Goal: Information Seeking & Learning: Check status

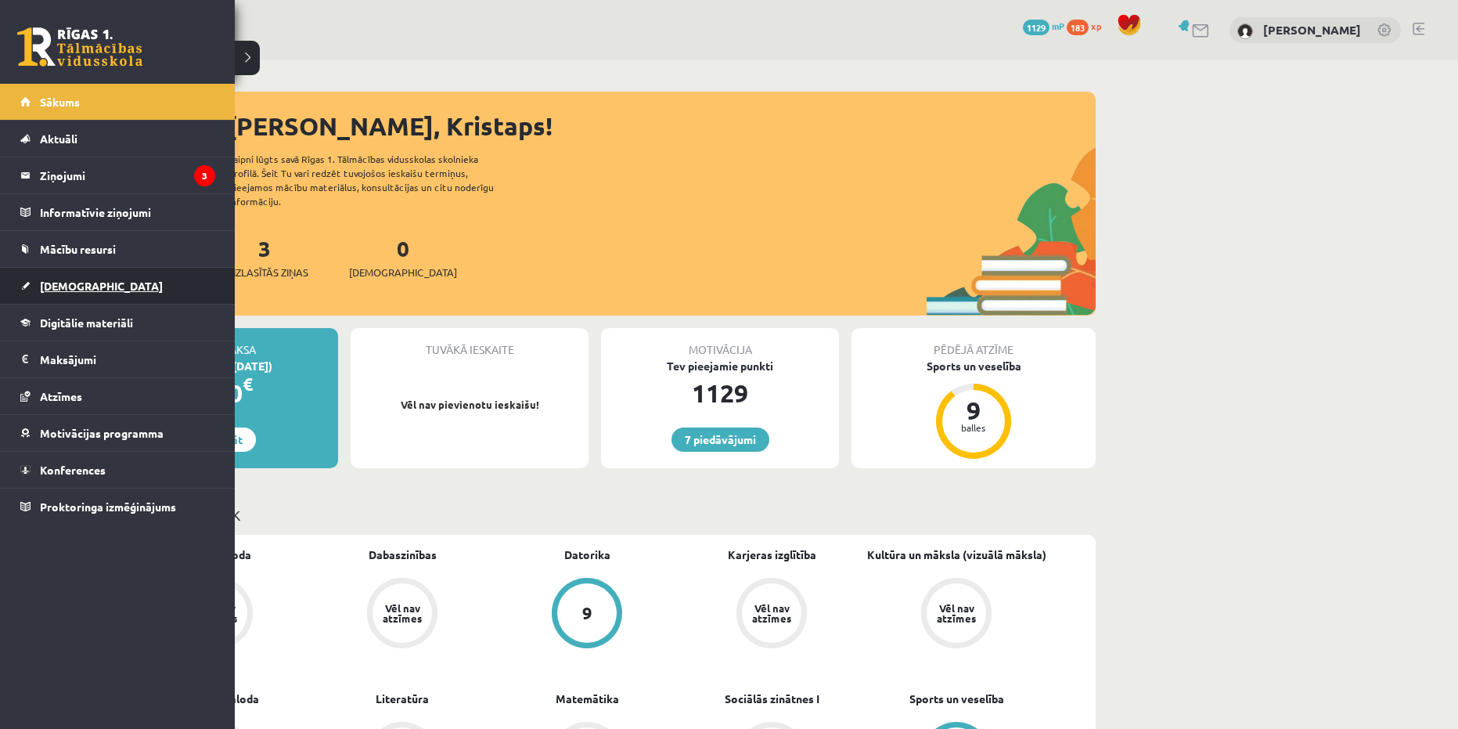
click at [80, 285] on span "[DEMOGRAPHIC_DATA]" at bounding box center [101, 286] width 123 height 14
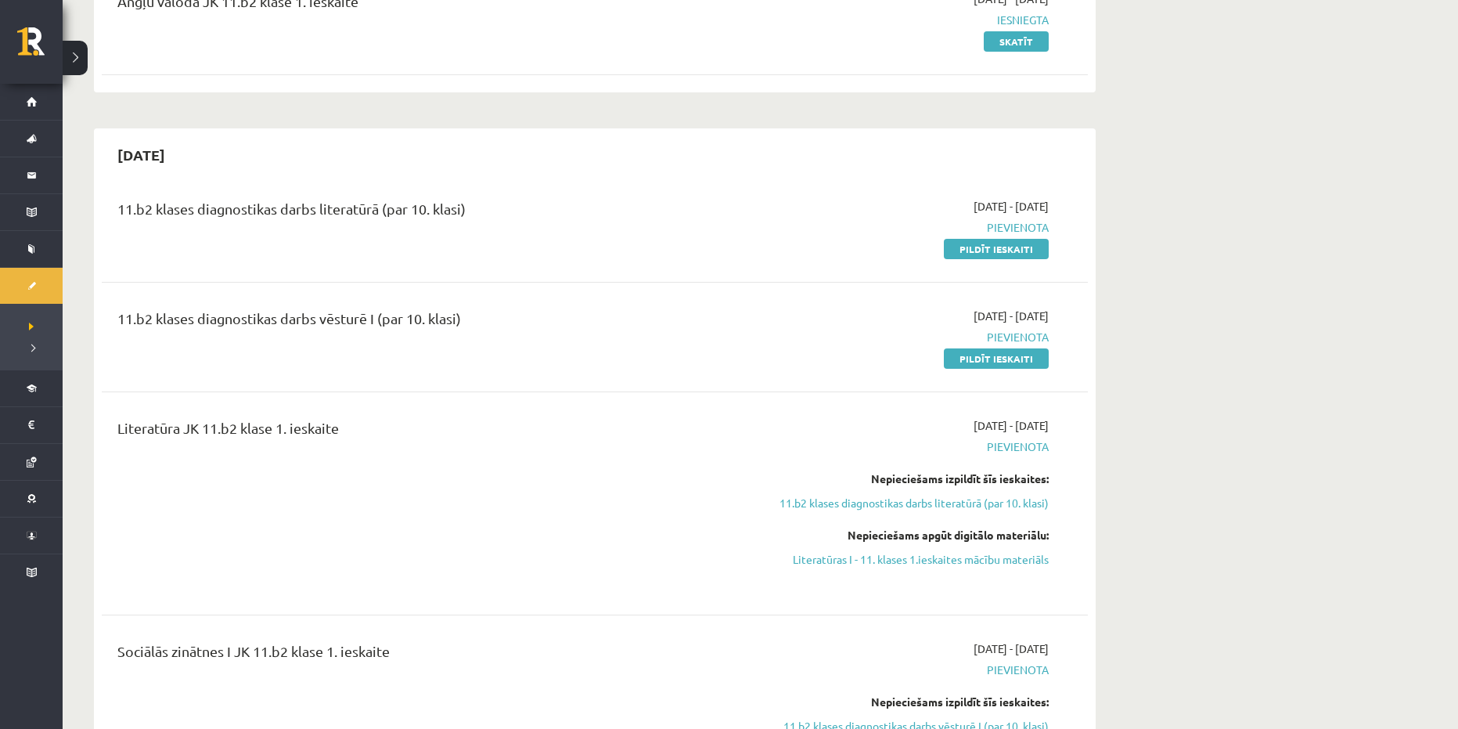
scroll to position [157, 0]
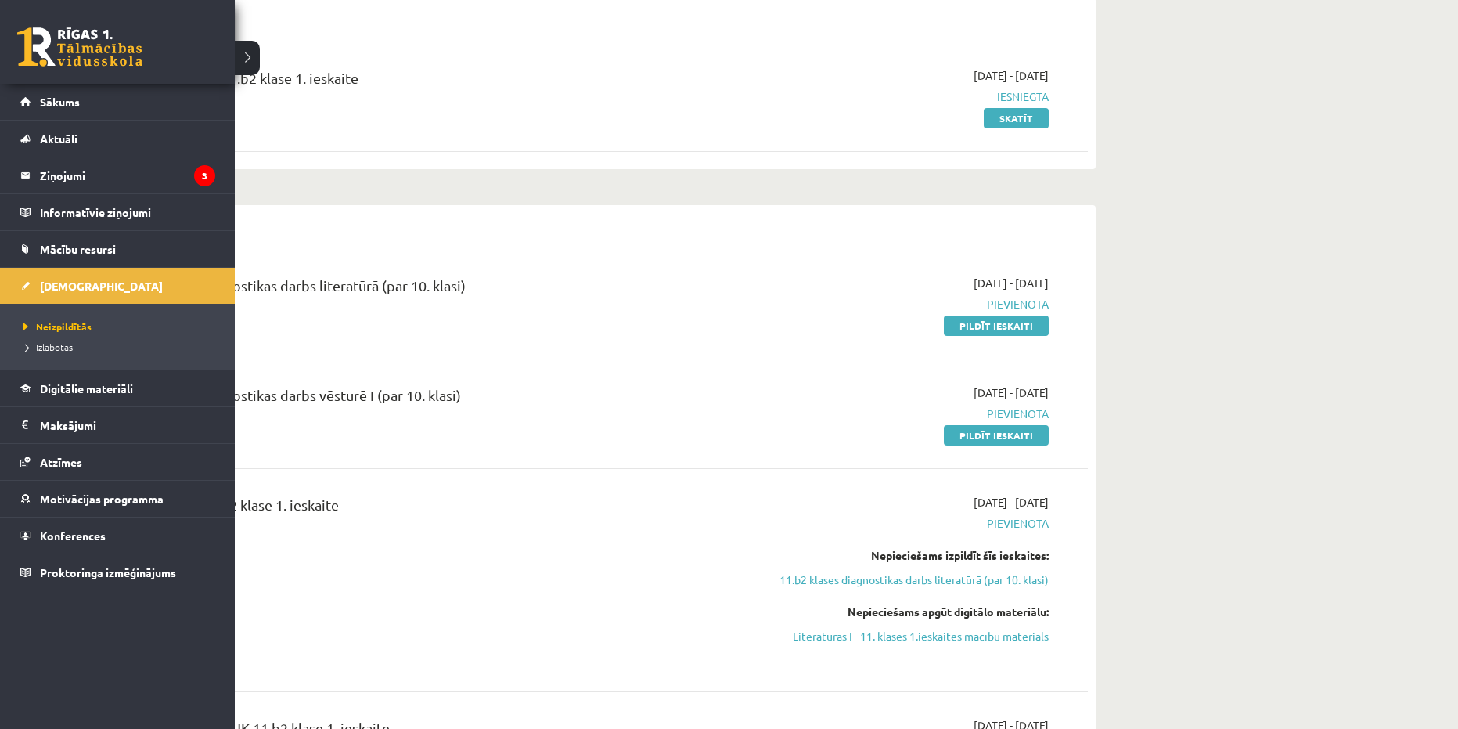
click at [63, 351] on span "Izlabotās" at bounding box center [46, 346] width 53 height 13
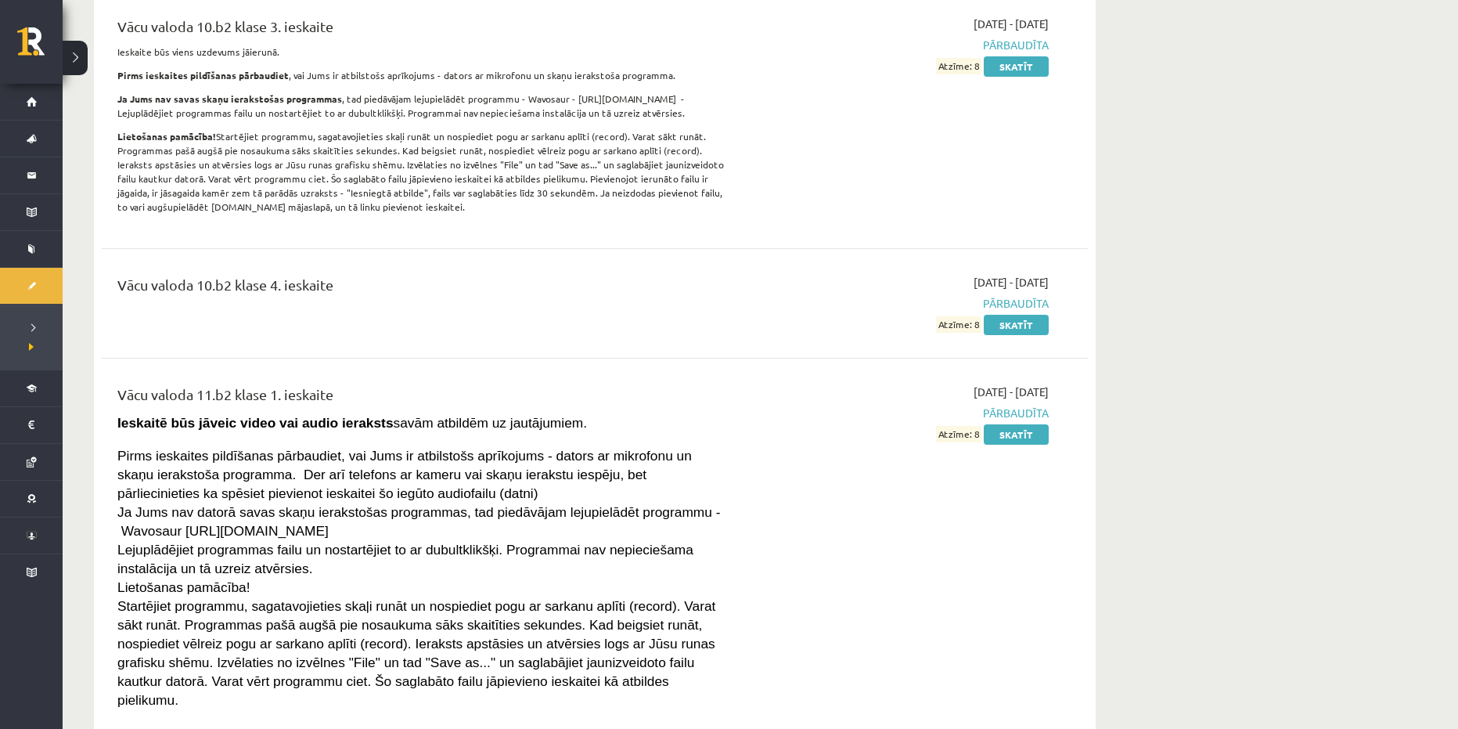
scroll to position [4383, 0]
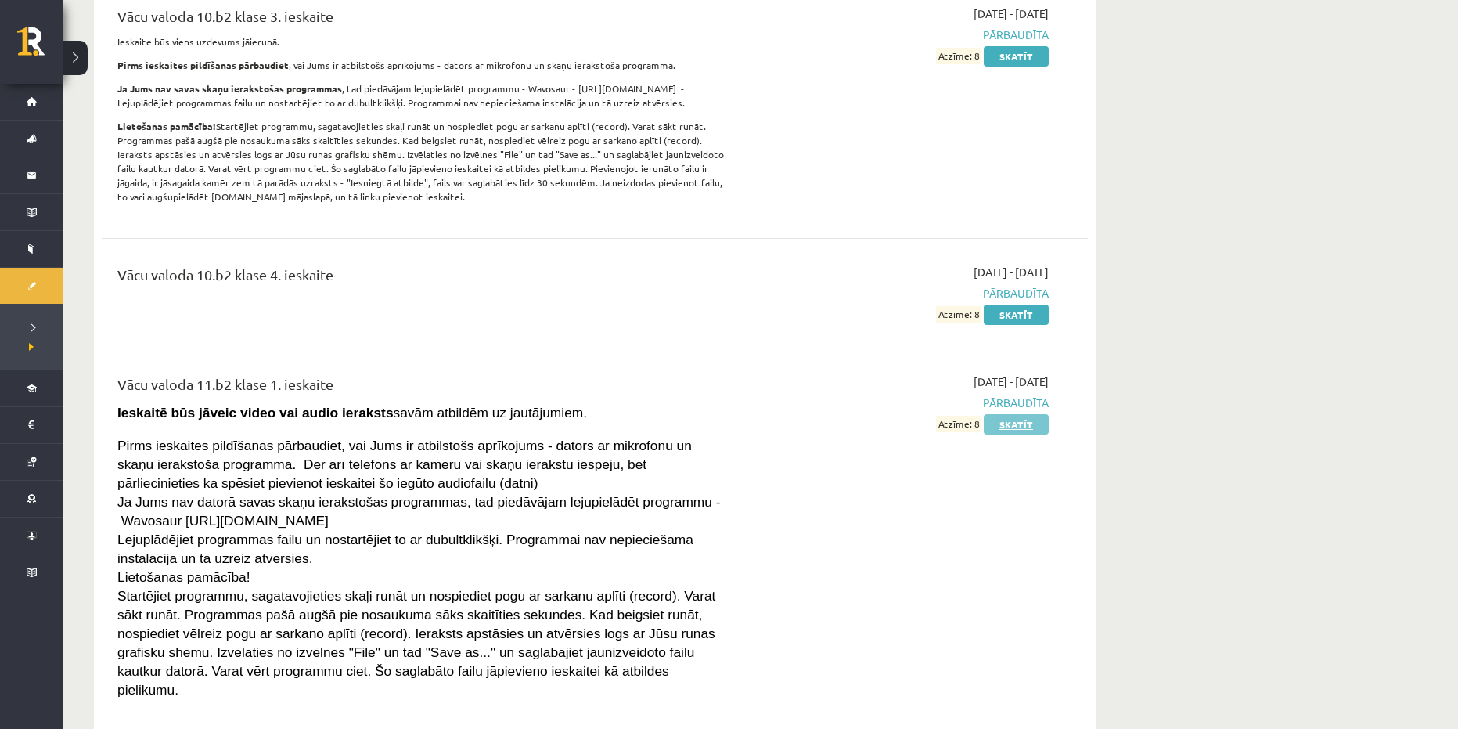
click at [1016, 414] on link "Skatīt" at bounding box center [1016, 424] width 65 height 20
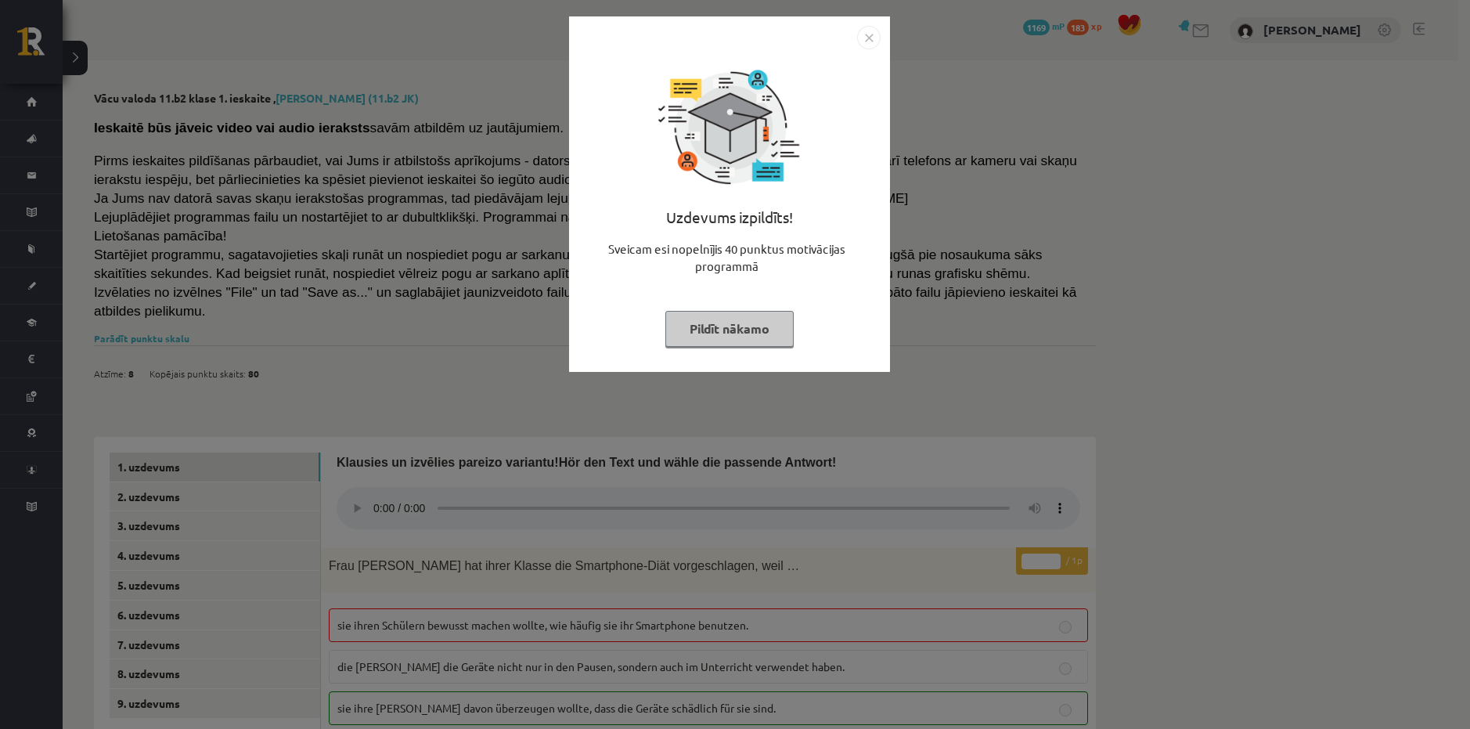
click at [711, 324] on button "Pildīt nākamo" at bounding box center [729, 329] width 128 height 36
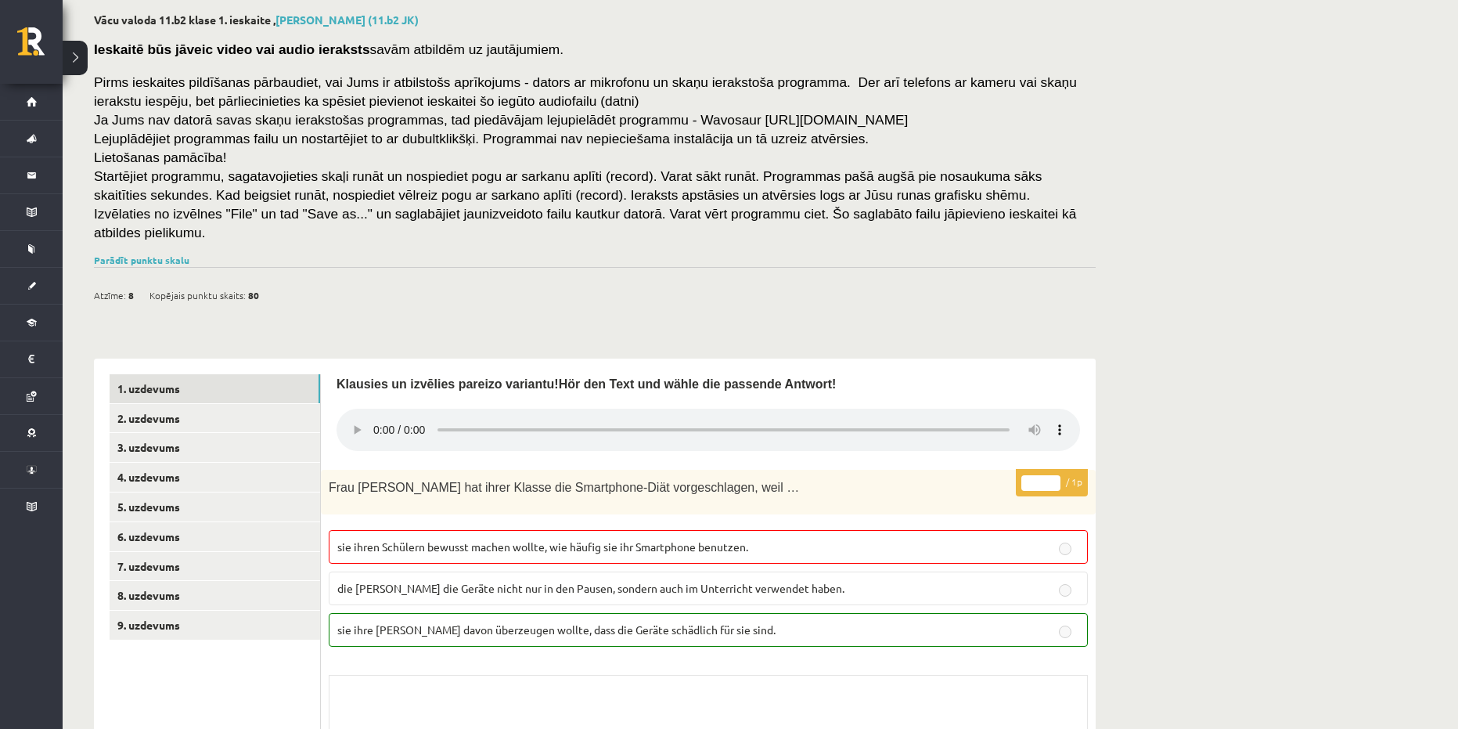
scroll to position [106, 0]
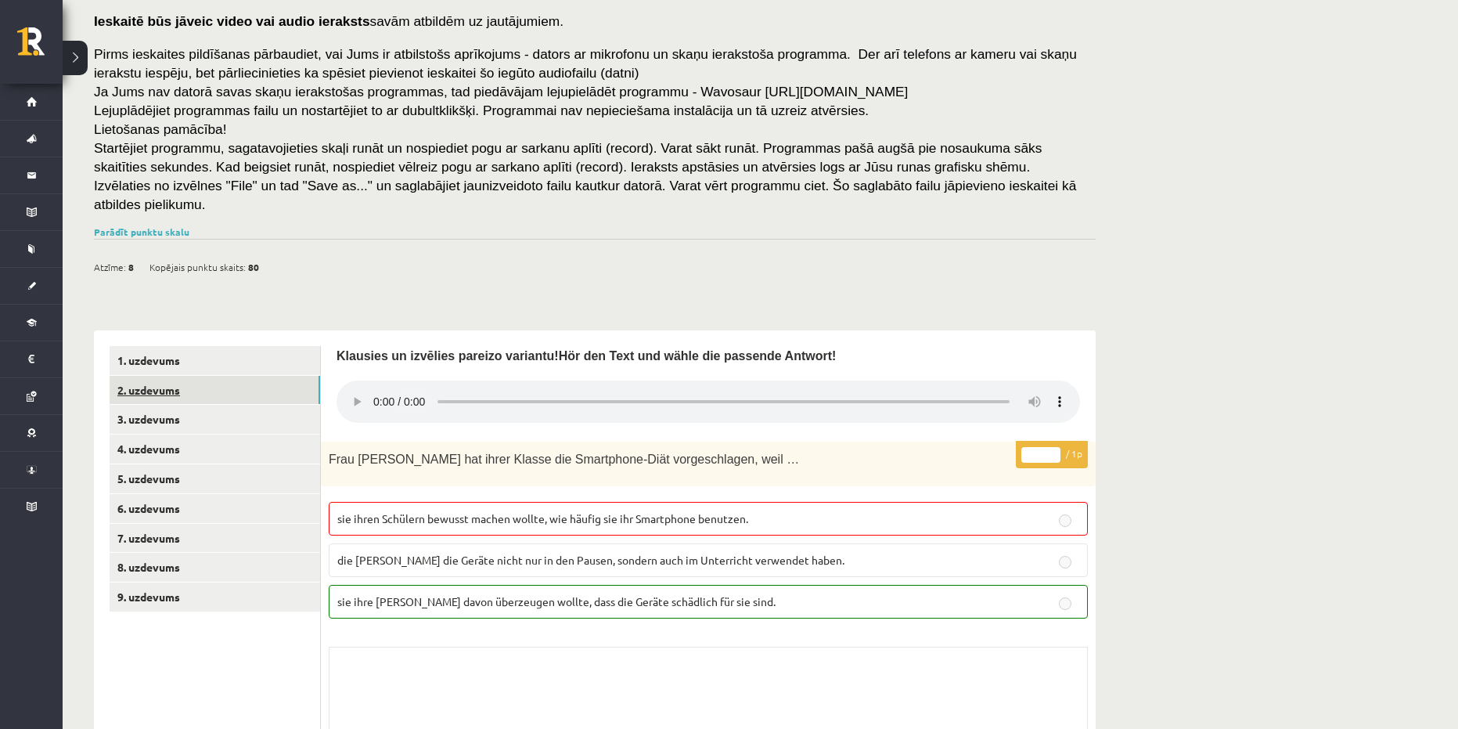
click at [203, 376] on link "2. uzdevums" at bounding box center [215, 390] width 211 height 29
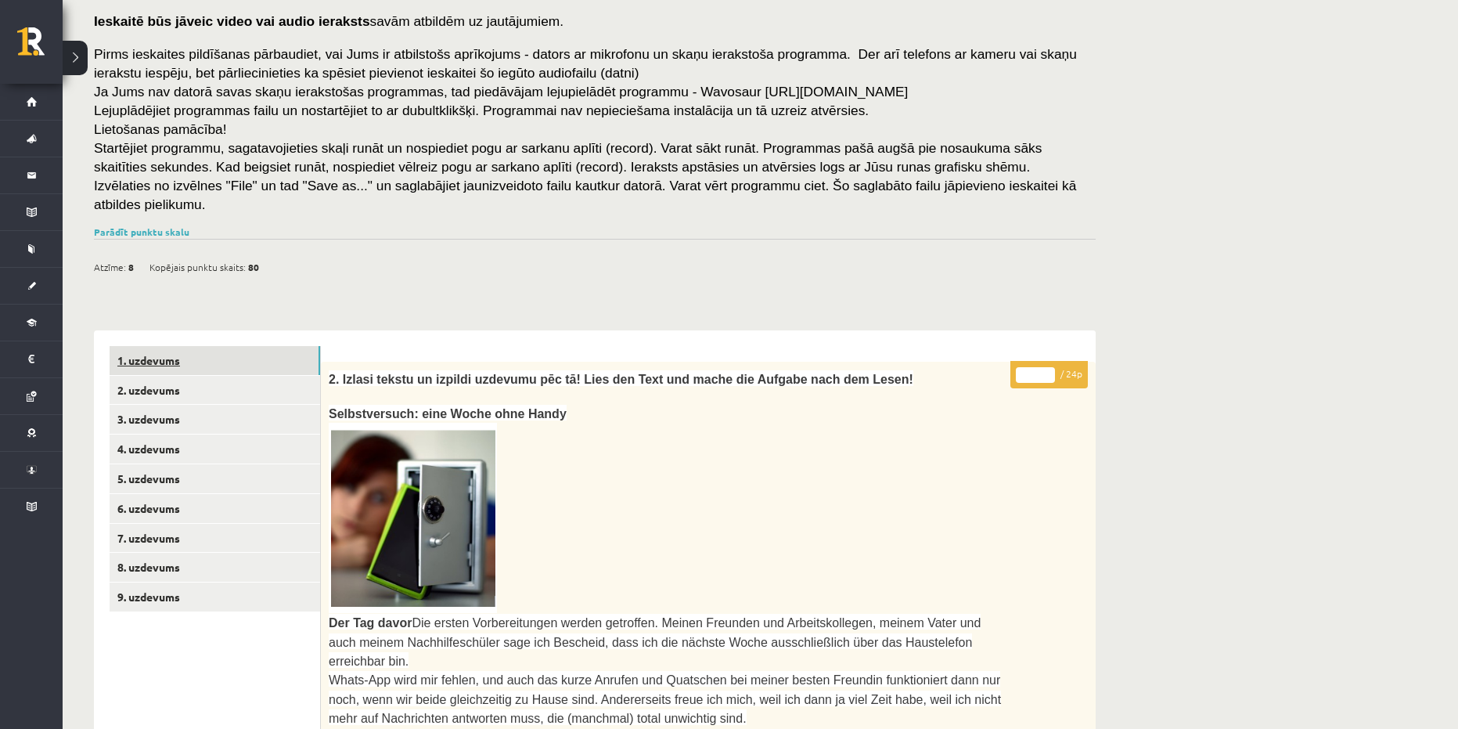
click at [217, 346] on link "1. uzdevums" at bounding box center [215, 360] width 211 height 29
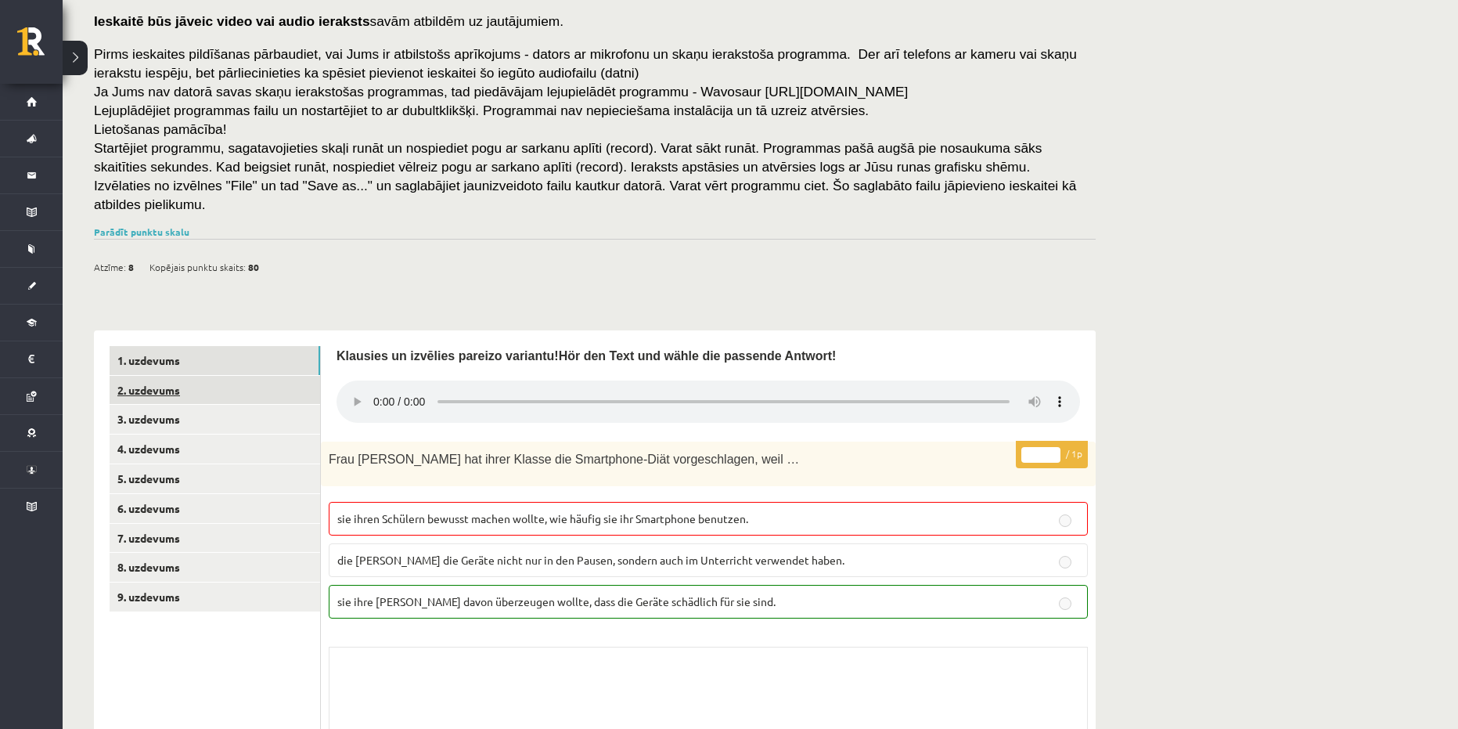
click at [211, 376] on link "2. uzdevums" at bounding box center [215, 390] width 211 height 29
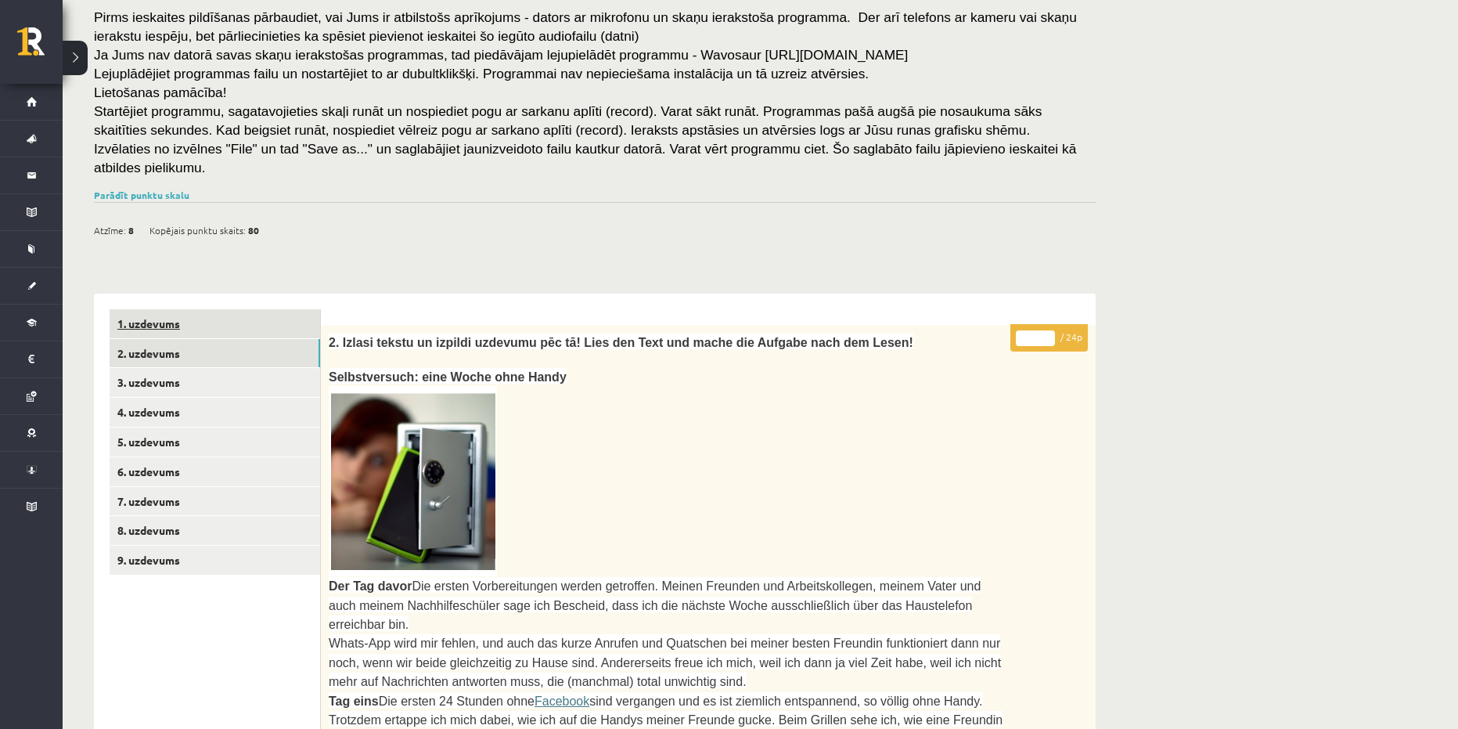
scroll to position [131, 0]
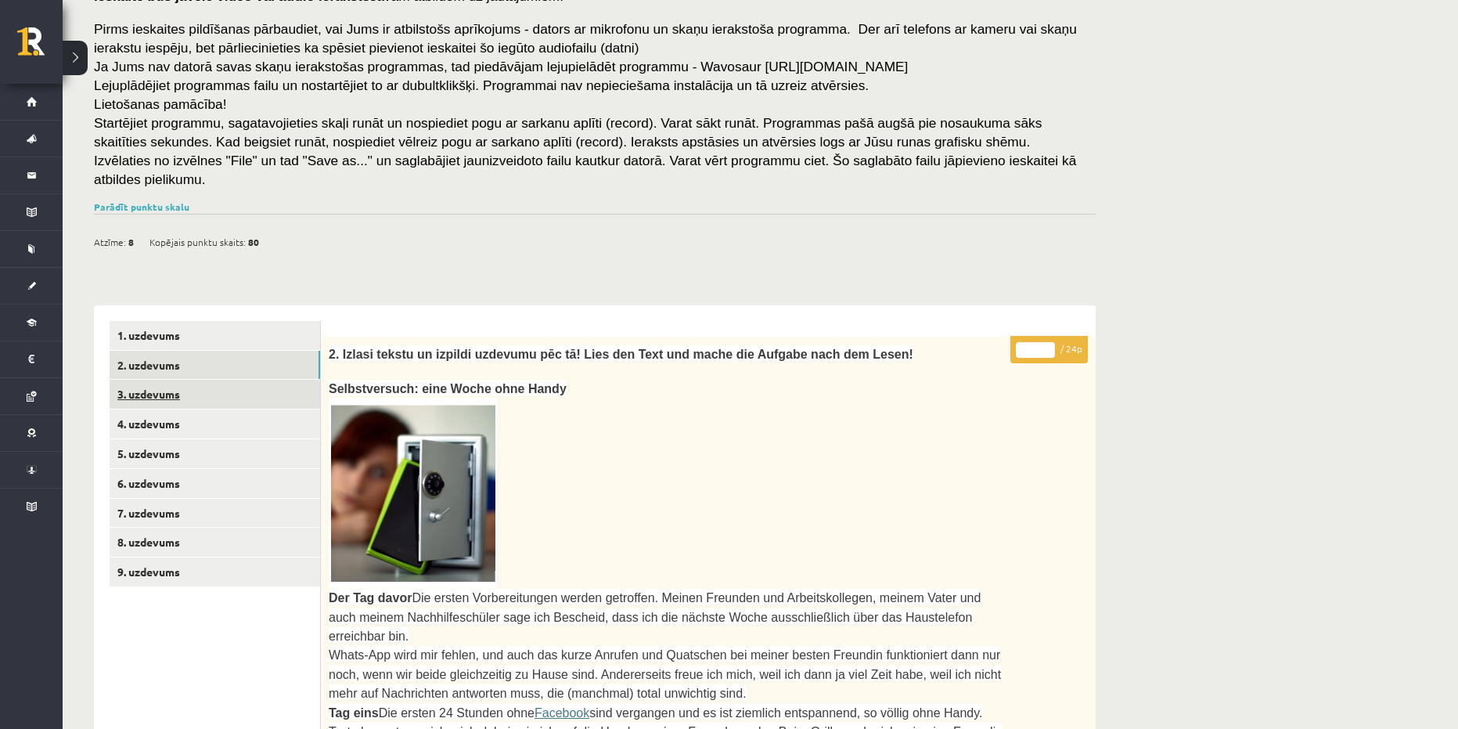
click at [223, 380] on link "3. uzdevums" at bounding box center [215, 394] width 211 height 29
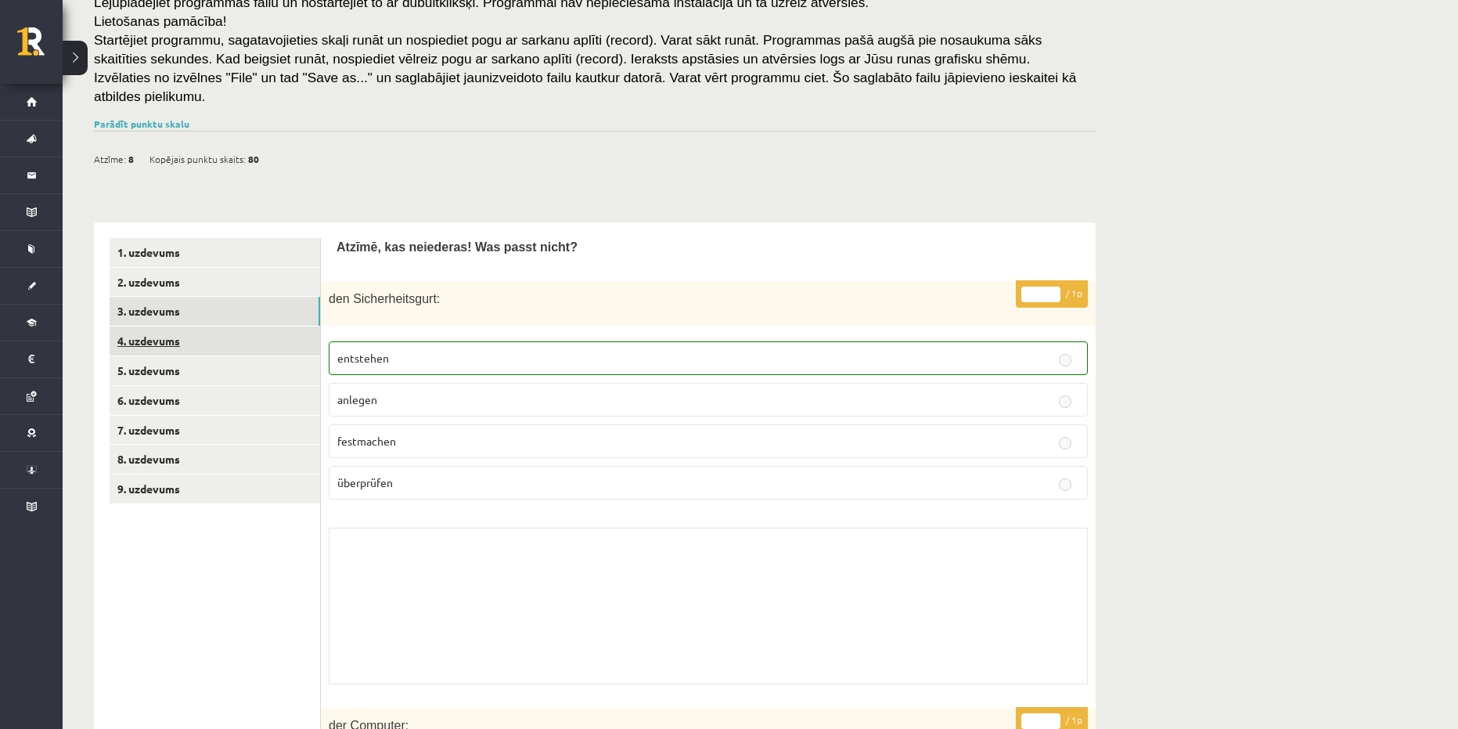
scroll to position [210, 0]
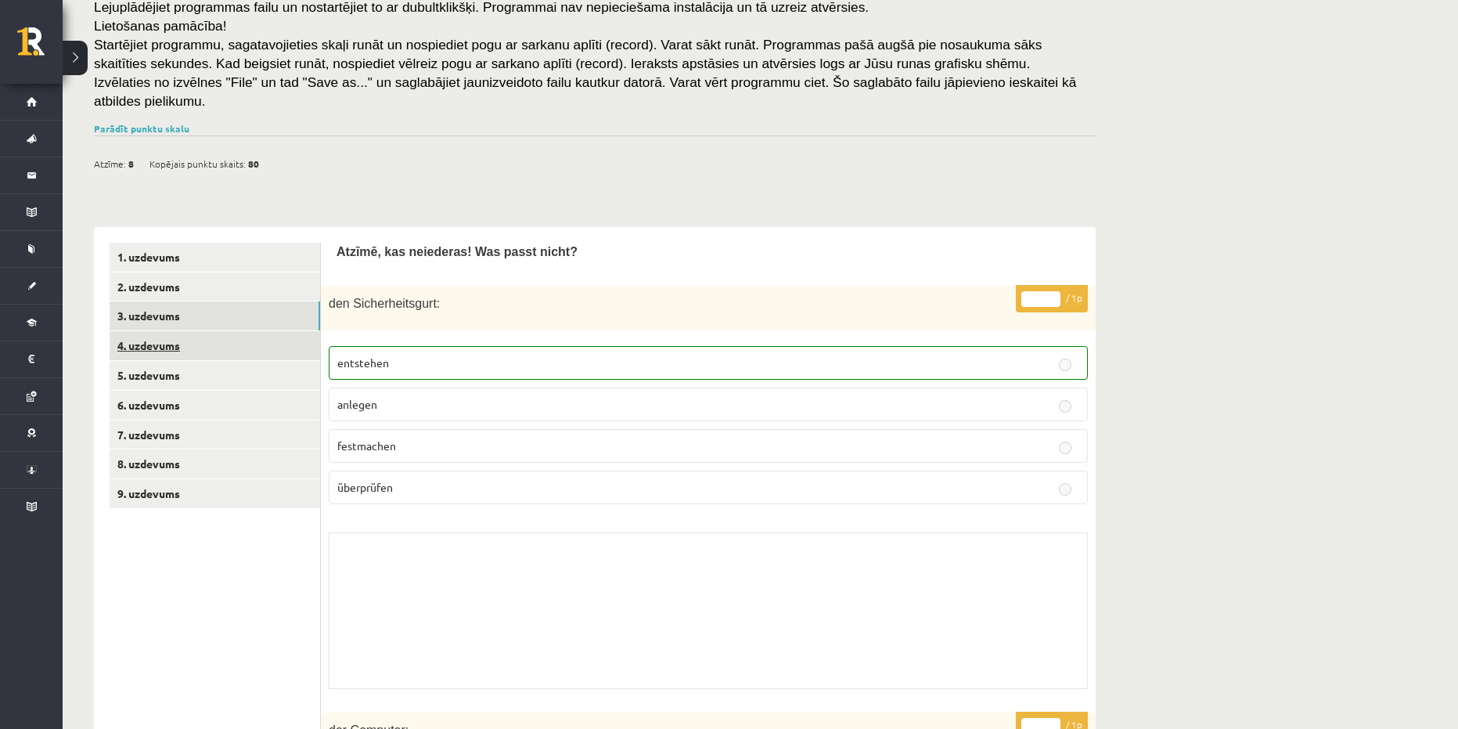
click at [205, 331] on link "4. uzdevums" at bounding box center [215, 345] width 211 height 29
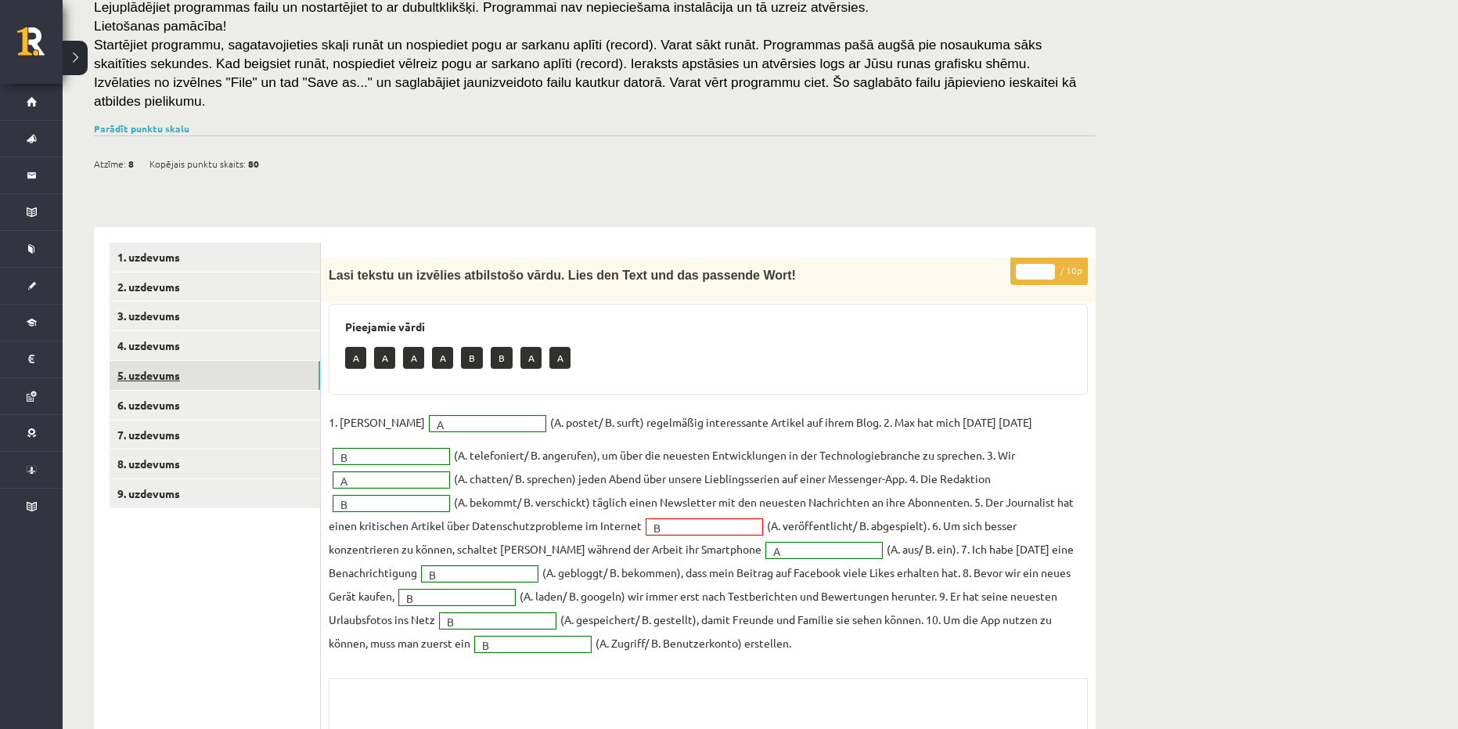
click at [205, 362] on link "5. uzdevums" at bounding box center [215, 375] width 211 height 29
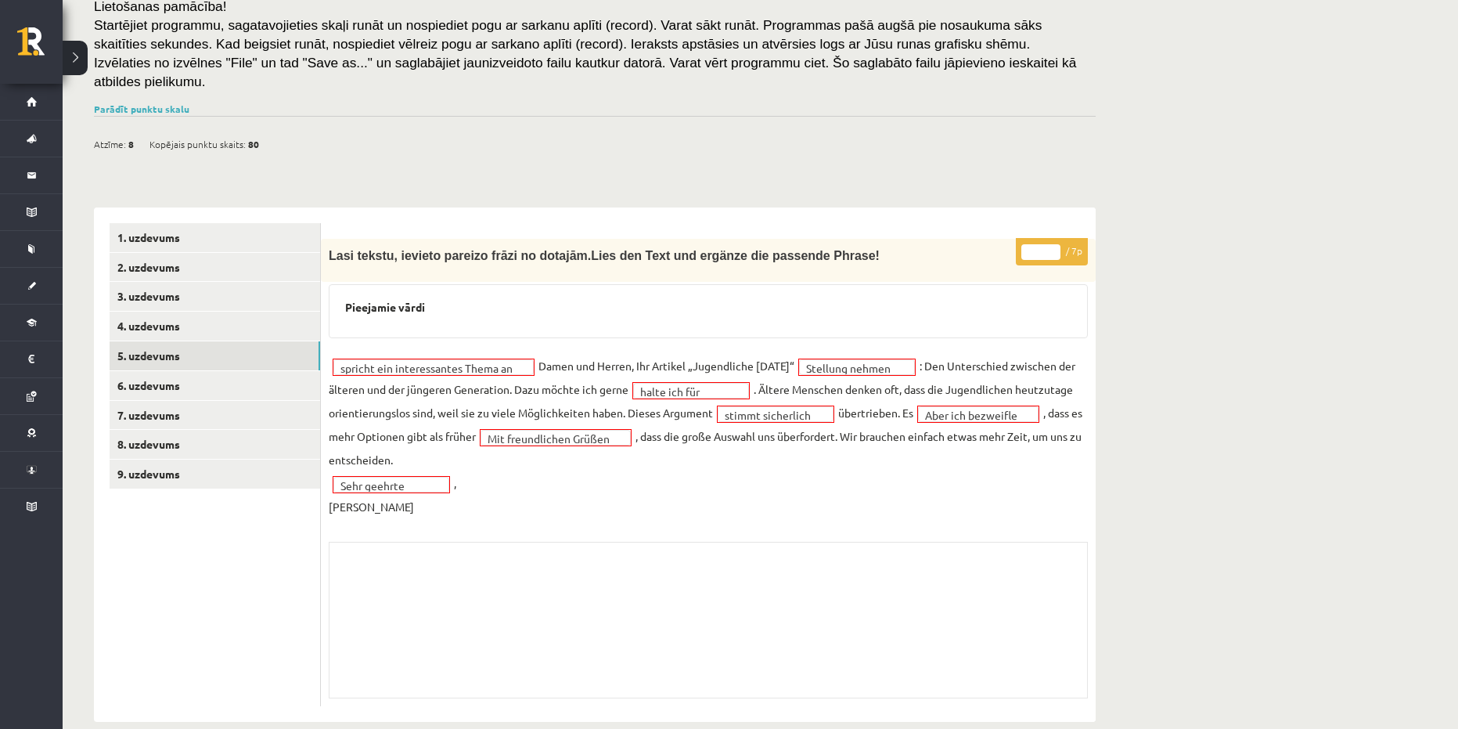
scroll to position [236, 0]
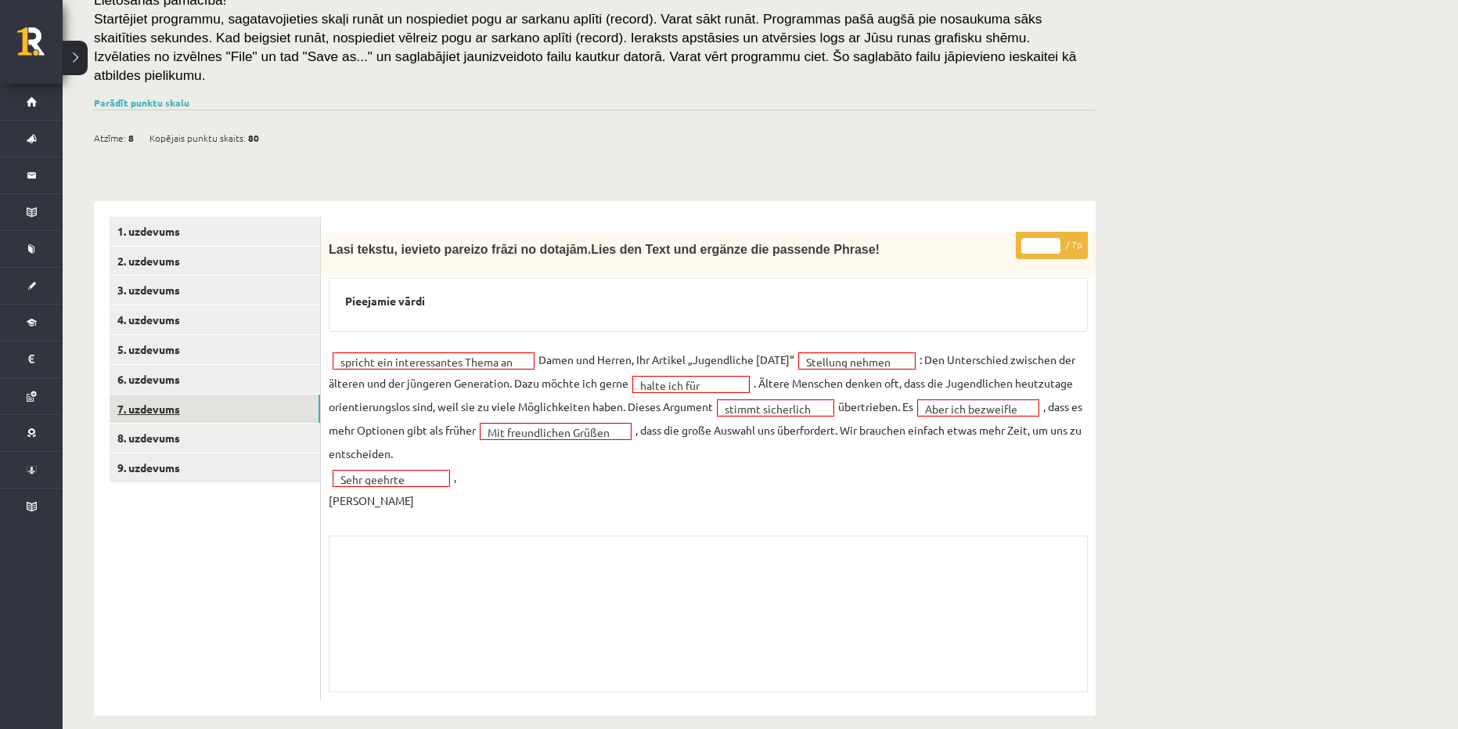
click at [206, 394] on link "7. uzdevums" at bounding box center [215, 408] width 211 height 29
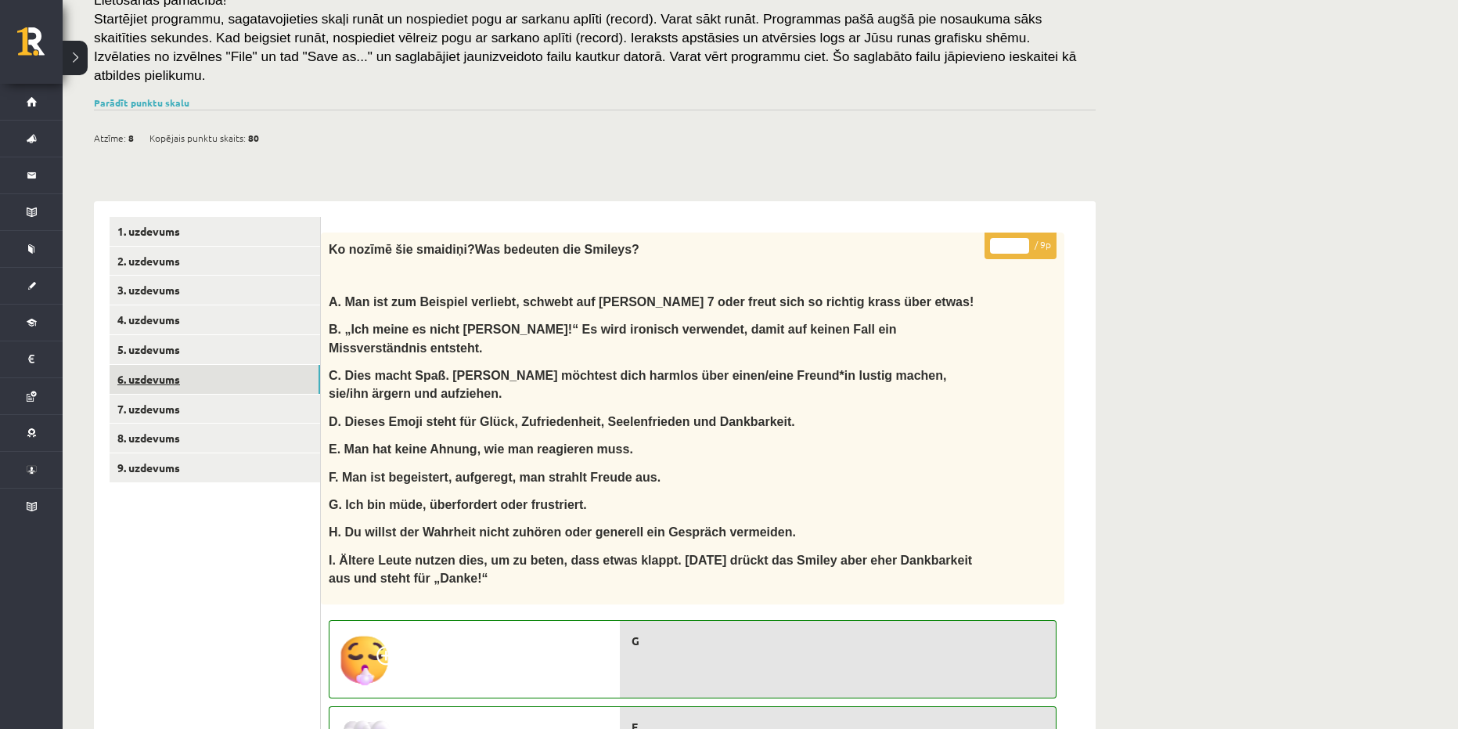
click at [203, 367] on link "6. uzdevums" at bounding box center [215, 379] width 211 height 29
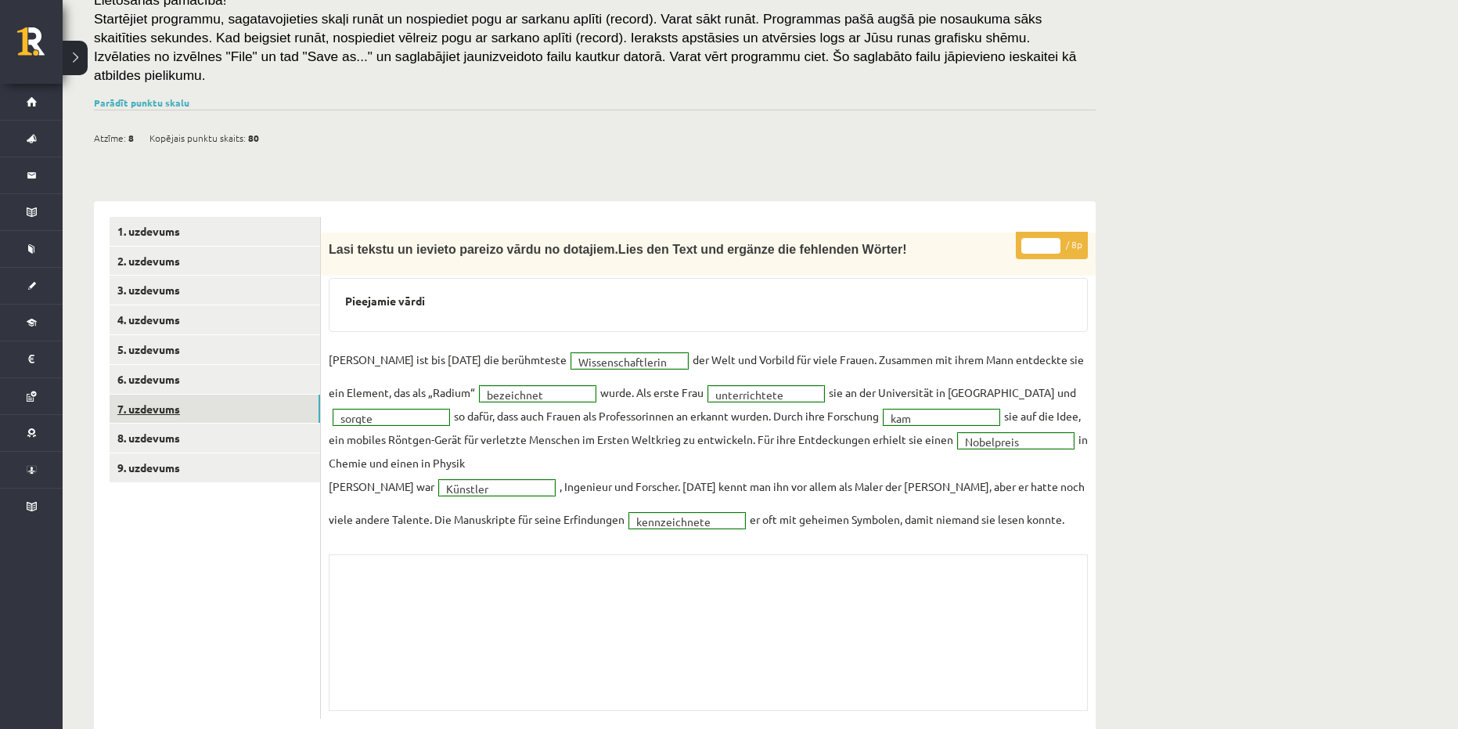
click at [209, 394] on link "7. uzdevums" at bounding box center [215, 408] width 211 height 29
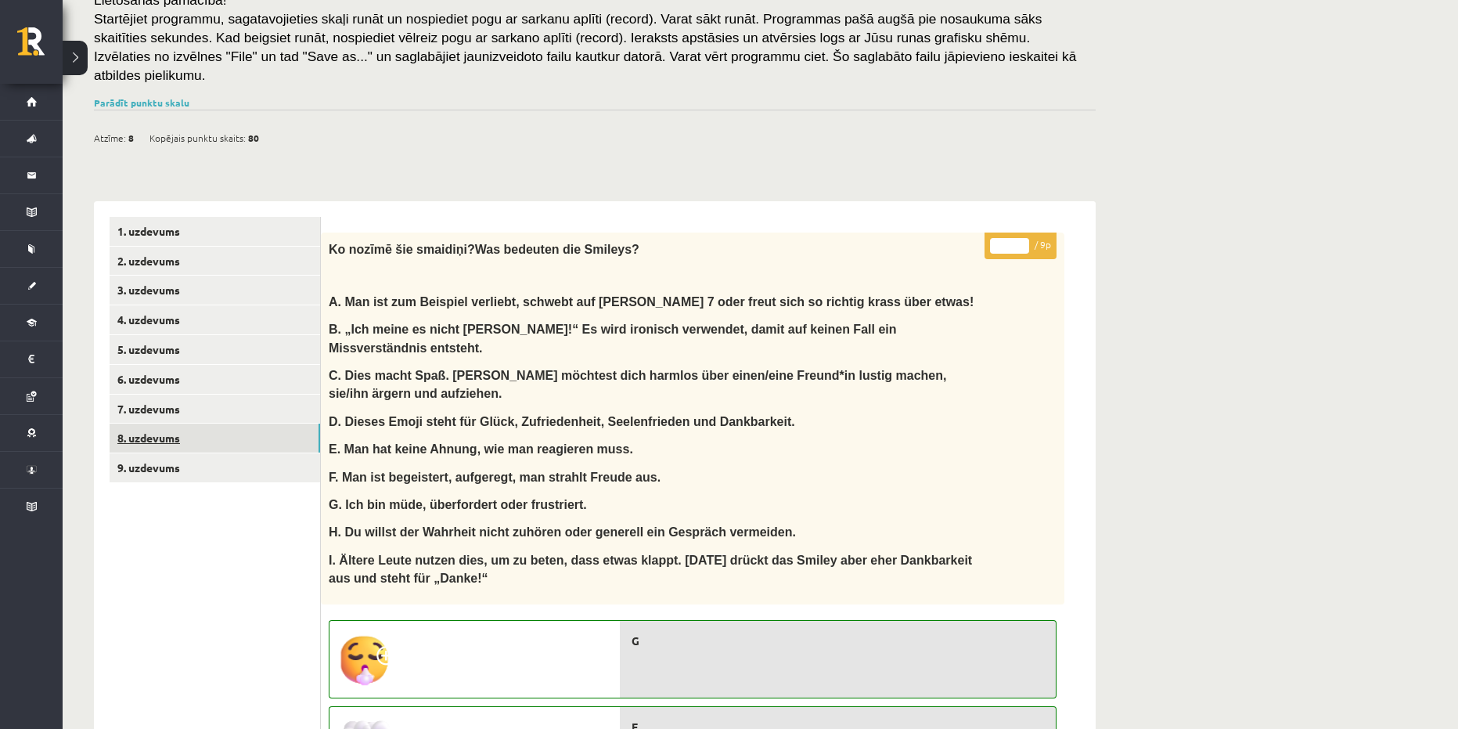
click at [203, 423] on link "8. uzdevums" at bounding box center [215, 437] width 211 height 29
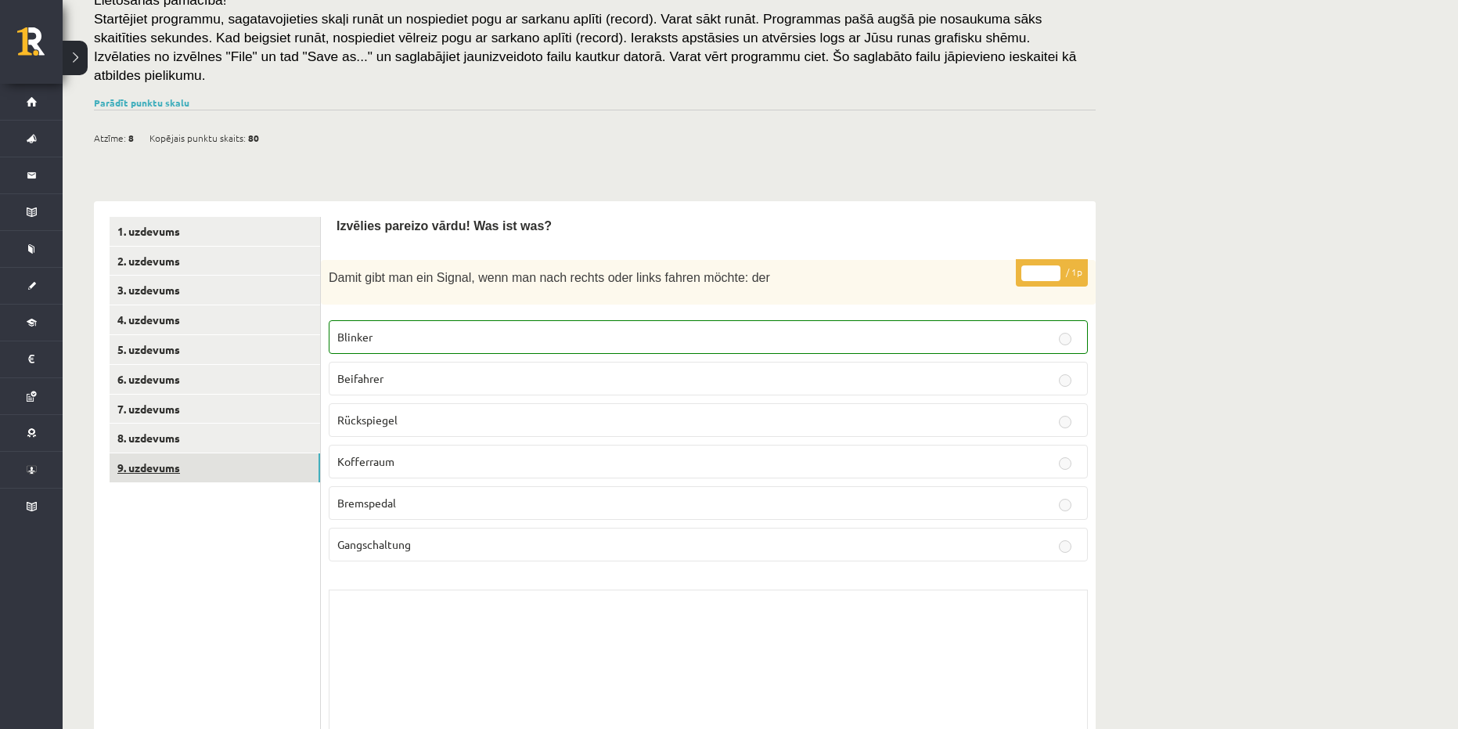
click at [234, 453] on link "9. uzdevums" at bounding box center [215, 467] width 211 height 29
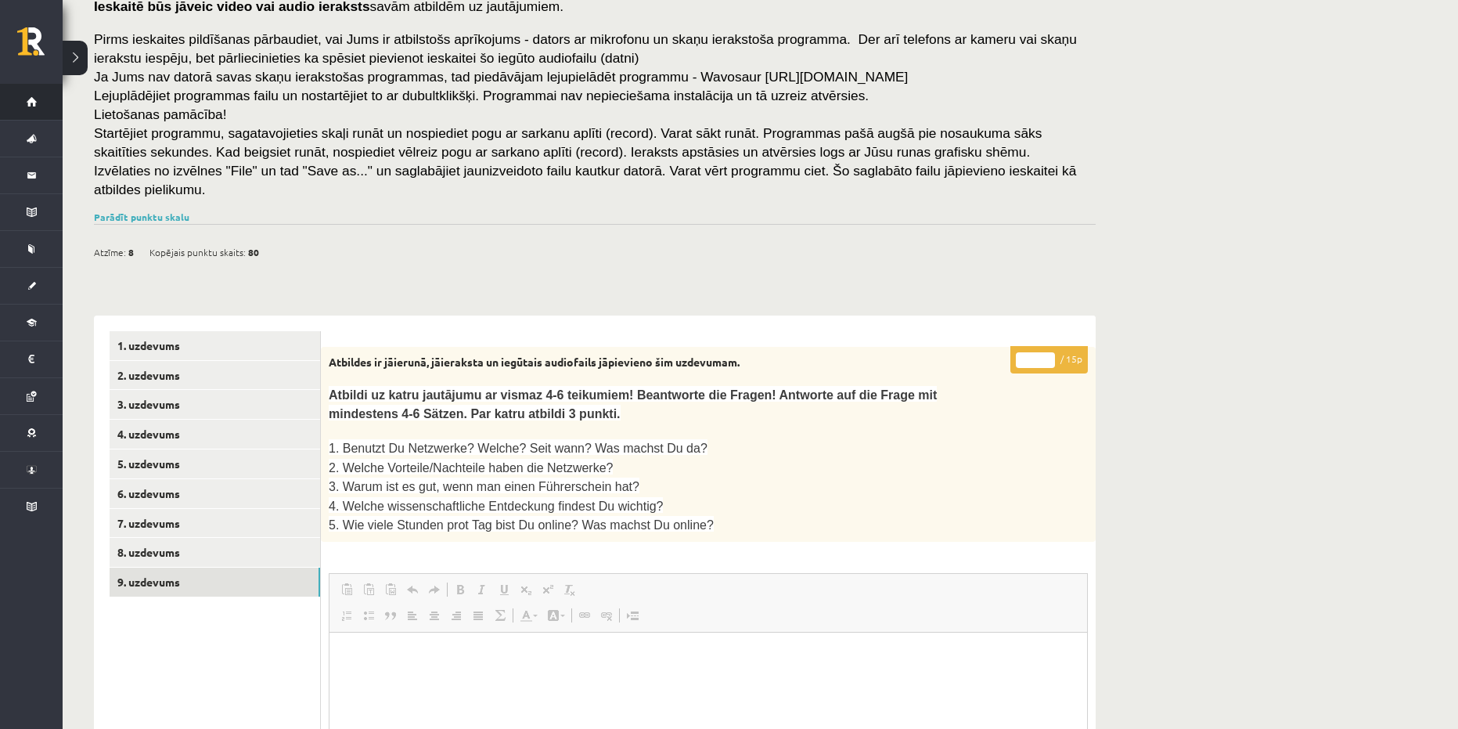
scroll to position [120, 0]
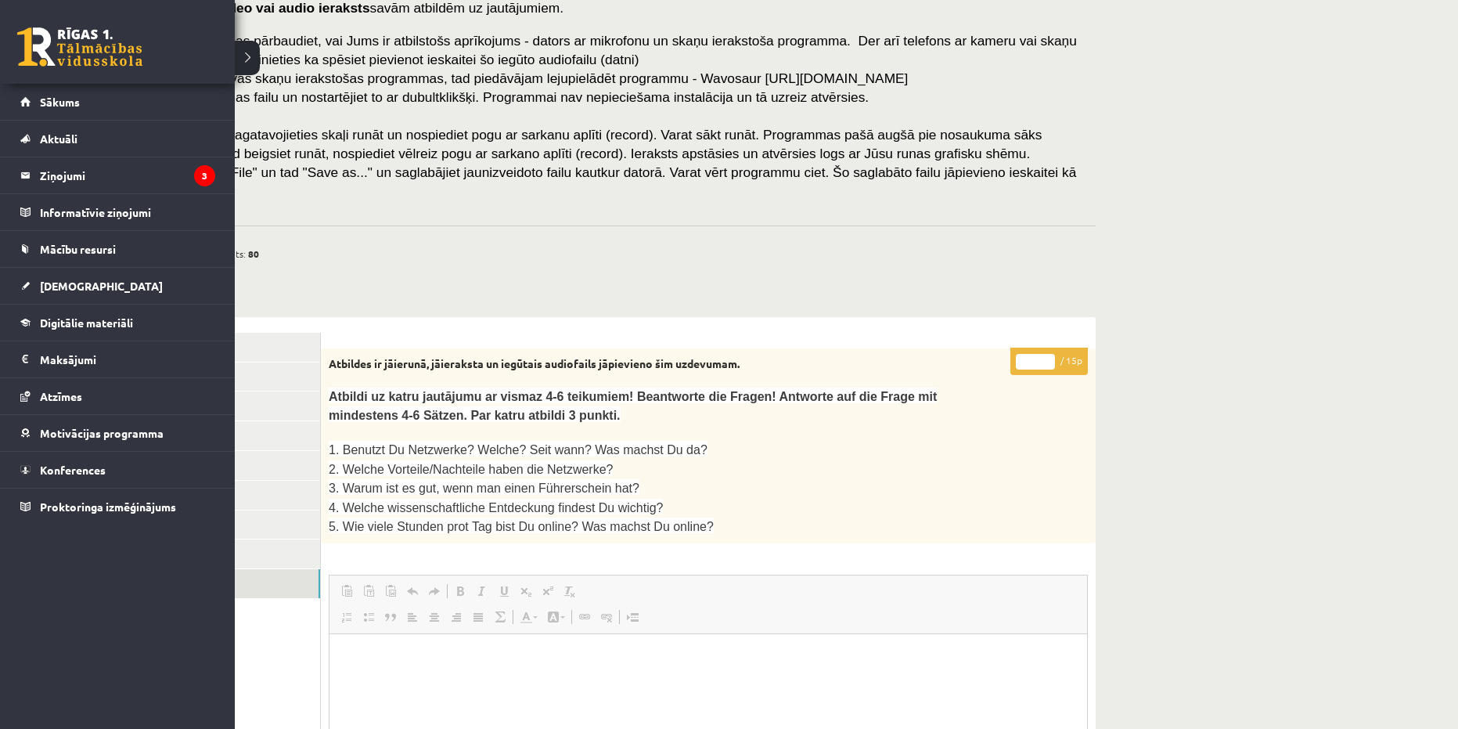
click at [52, 44] on link at bounding box center [79, 46] width 125 height 39
